Goal: Download file/media

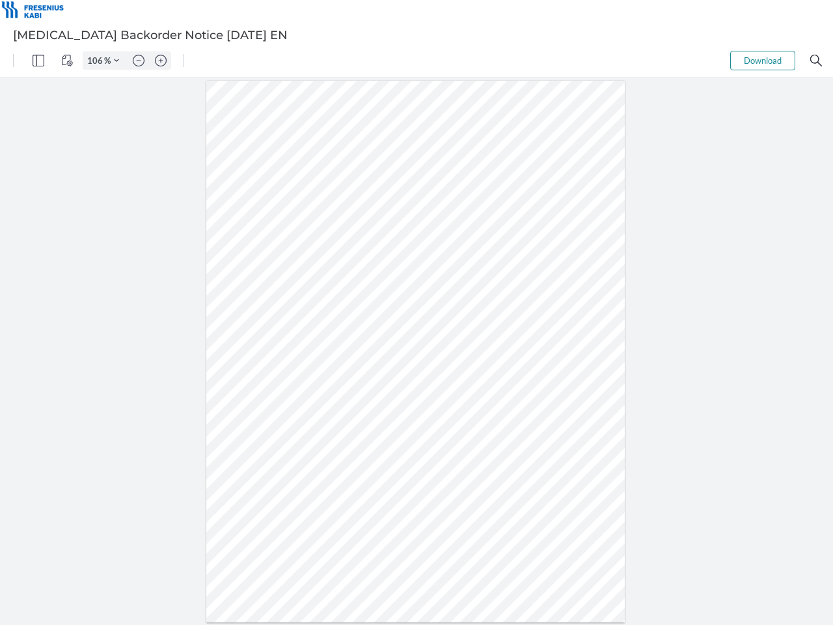
click at [38, 61] on img "Panel" at bounding box center [39, 61] width 12 height 12
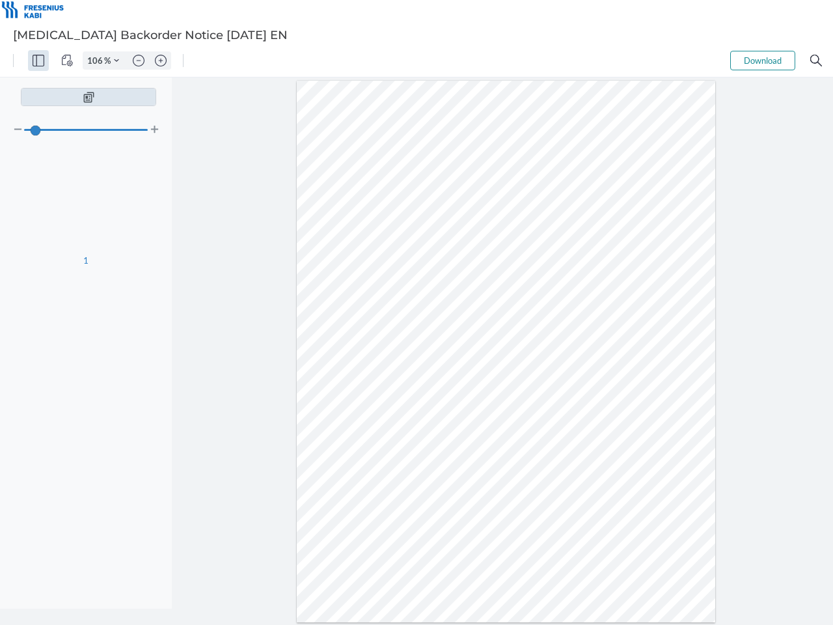
click at [67, 61] on img "View Controls" at bounding box center [67, 61] width 12 height 12
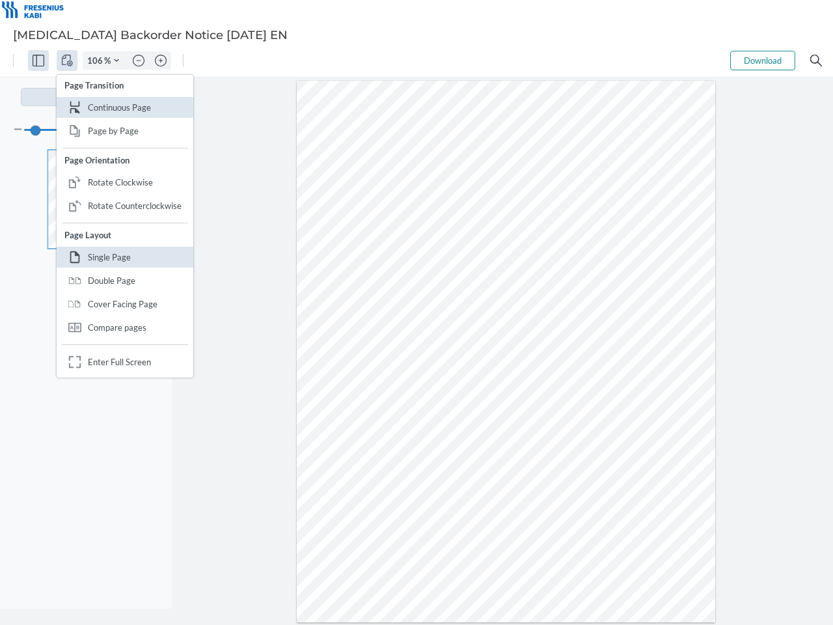
click at [97, 61] on input "106" at bounding box center [93, 61] width 21 height 12
click at [117, 61] on img "Zoom Controls" at bounding box center [116, 60] width 5 height 5
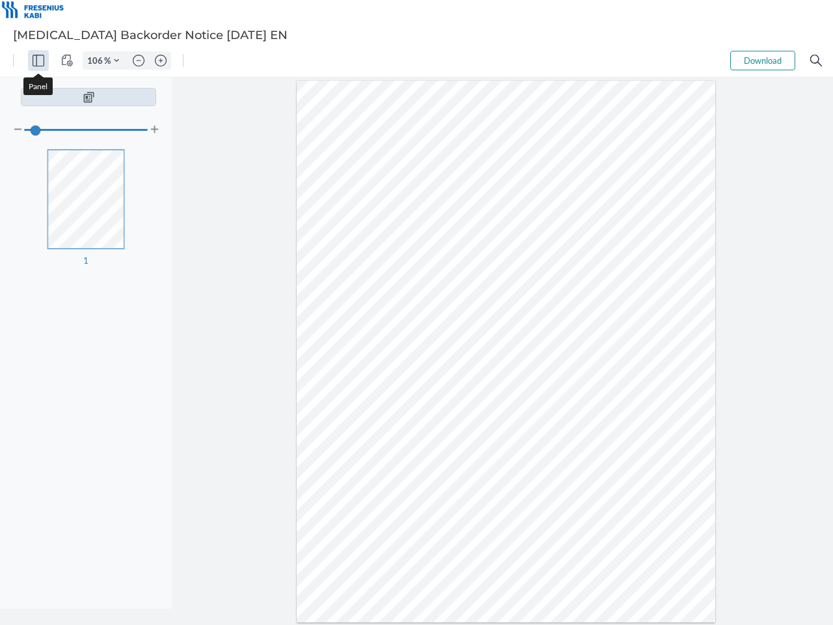
click at [139, 61] on img "Zoom out" at bounding box center [139, 61] width 12 height 12
click at [161, 61] on img "Zoom in" at bounding box center [161, 61] width 12 height 12
type input "106"
click at [763, 61] on button "Download" at bounding box center [763, 61] width 65 height 20
click at [816, 61] on img "Search" at bounding box center [817, 61] width 12 height 12
